Goal: Find specific page/section: Find specific page/section

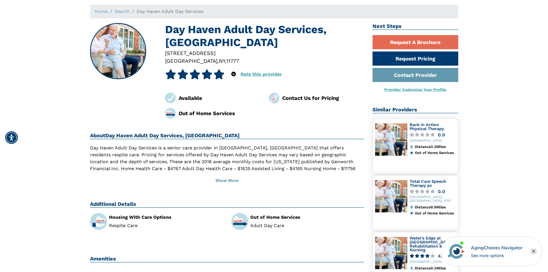
scroll to position [58, 0]
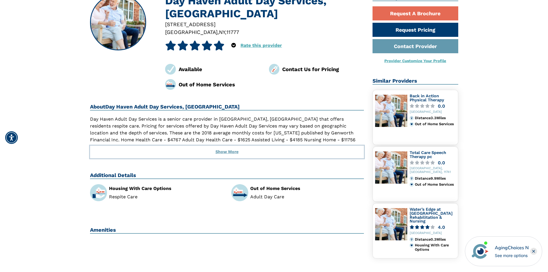
click at [225, 150] on button "Show More" at bounding box center [227, 152] width 274 height 13
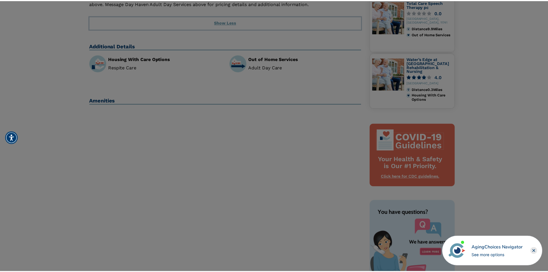
scroll to position [201, 0]
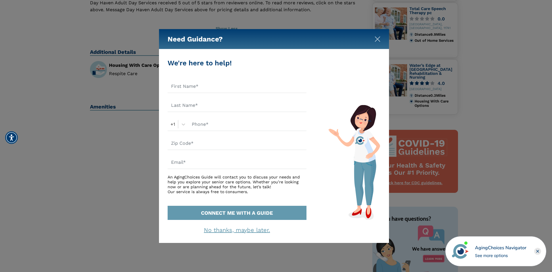
click at [379, 38] on img "Close" at bounding box center [378, 39] width 6 height 6
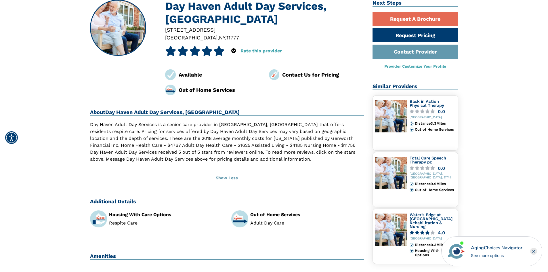
scroll to position [0, 0]
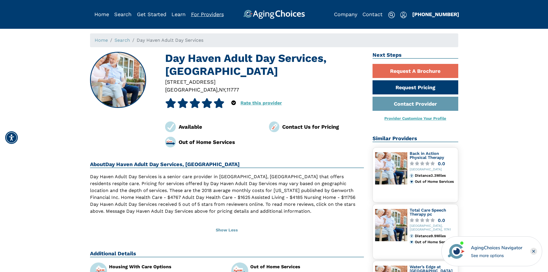
click at [199, 16] on link "For Providers" at bounding box center [207, 14] width 33 height 6
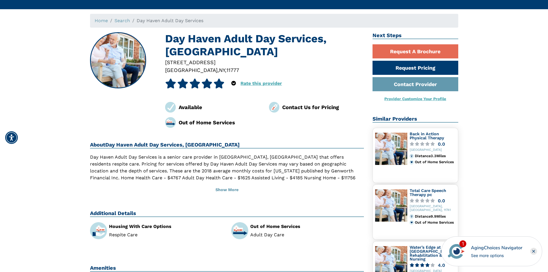
scroll to position [29, 0]
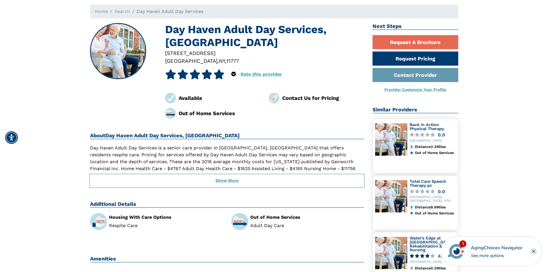
click at [224, 181] on button "Show More" at bounding box center [227, 180] width 274 height 13
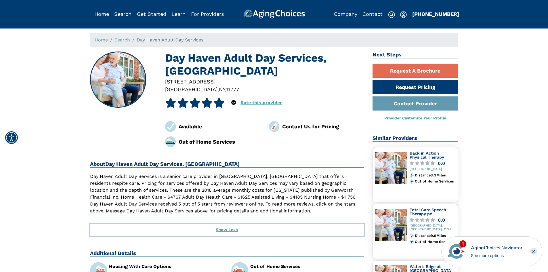
scroll to position [0, 0]
